Goal: Transaction & Acquisition: Subscribe to service/newsletter

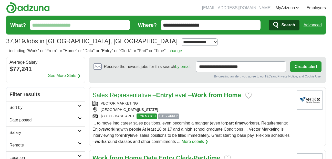
scroll to position [134, 0]
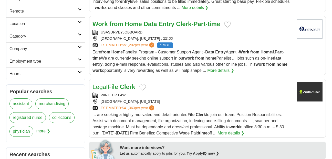
click at [220, 70] on link "More details ❯" at bounding box center [220, 71] width 27 height 6
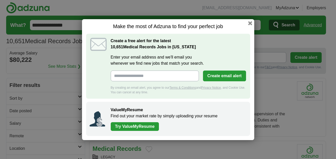
click at [118, 76] on input "Enter your email address and we'll email you whenever we find new jobs that mat…" at bounding box center [155, 76] width 88 height 11
type input "**********"
click at [221, 74] on button "Create email alert" at bounding box center [224, 76] width 43 height 11
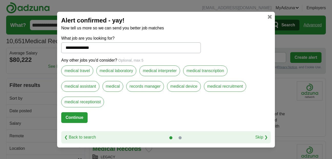
click at [78, 87] on label "medical assistant" at bounding box center [80, 86] width 38 height 11
click at [73, 116] on button "Continue" at bounding box center [74, 118] width 26 height 11
select select "*"
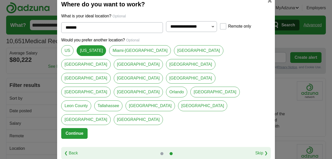
click at [68, 56] on link "US" at bounding box center [67, 50] width 12 height 11
type input "**"
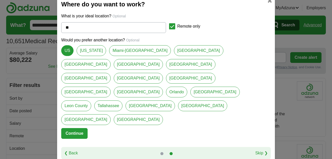
click at [71, 128] on button "Continue" at bounding box center [74, 133] width 26 height 11
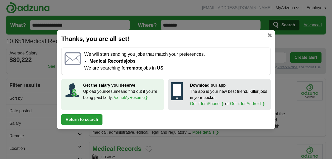
click at [131, 97] on link "ValueMyResume ❯" at bounding box center [131, 98] width 34 height 4
